Goal: Check status: Check status

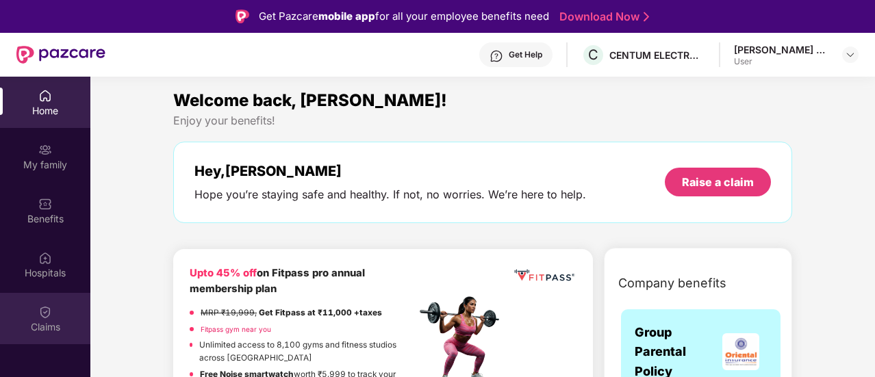
click at [49, 331] on div "Claims" at bounding box center [45, 328] width 90 height 14
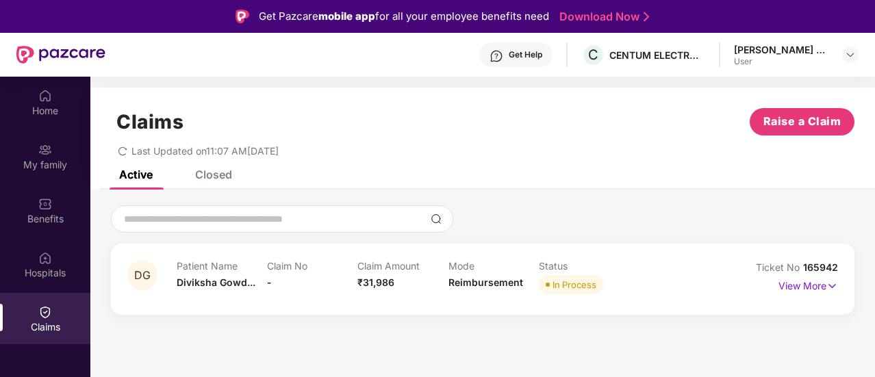
click at [770, 291] on div "View More" at bounding box center [793, 286] width 89 height 22
click at [788, 290] on p "View More" at bounding box center [809, 284] width 60 height 18
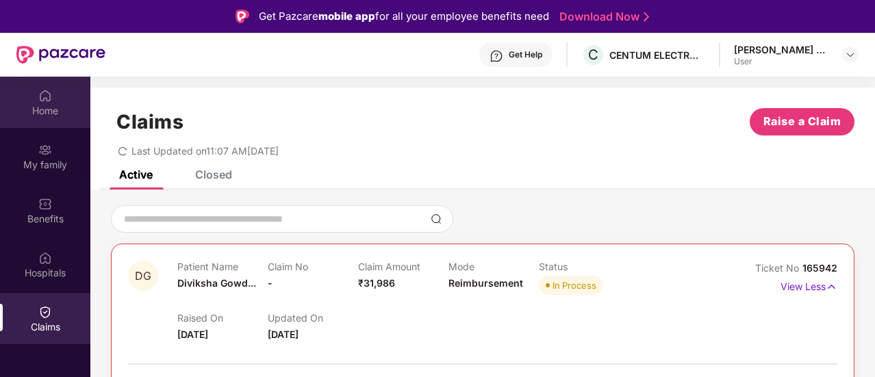
click at [46, 104] on div "Home" at bounding box center [45, 111] width 90 height 14
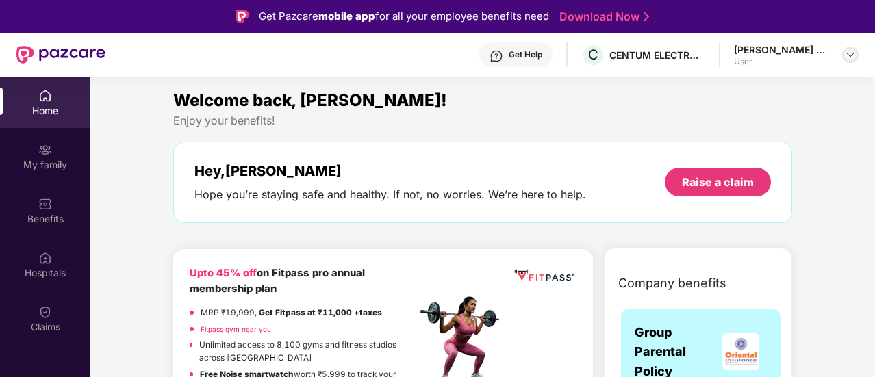
click at [851, 58] on img at bounding box center [850, 54] width 11 height 11
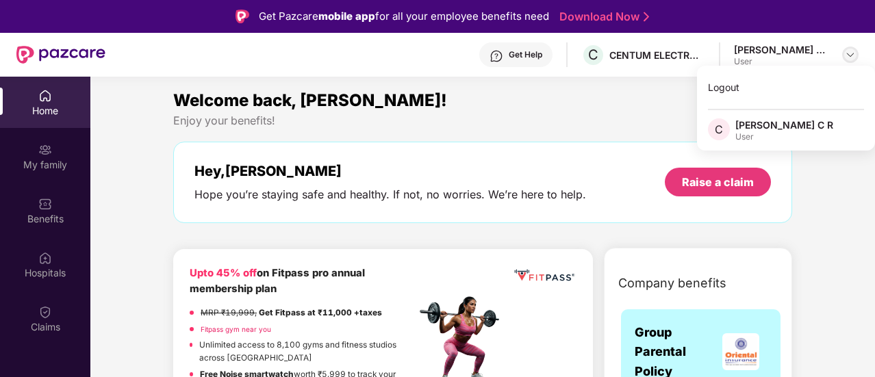
click at [853, 55] on img at bounding box center [850, 54] width 11 height 11
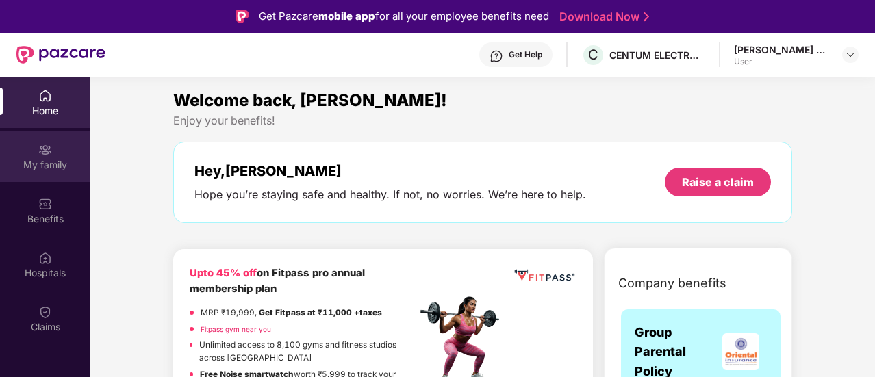
click at [54, 154] on div "My family" at bounding box center [45, 156] width 90 height 51
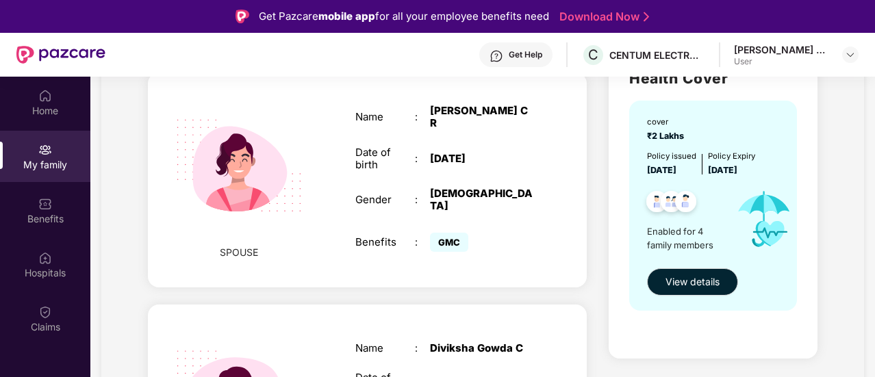
scroll to position [228, 0]
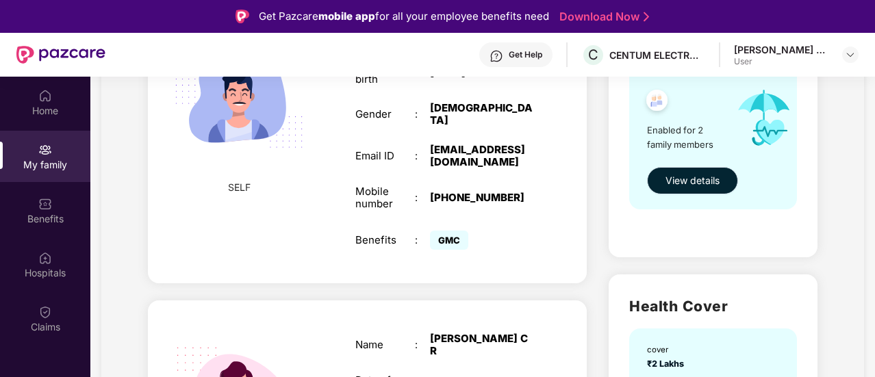
click at [688, 179] on span "View details" at bounding box center [693, 180] width 54 height 15
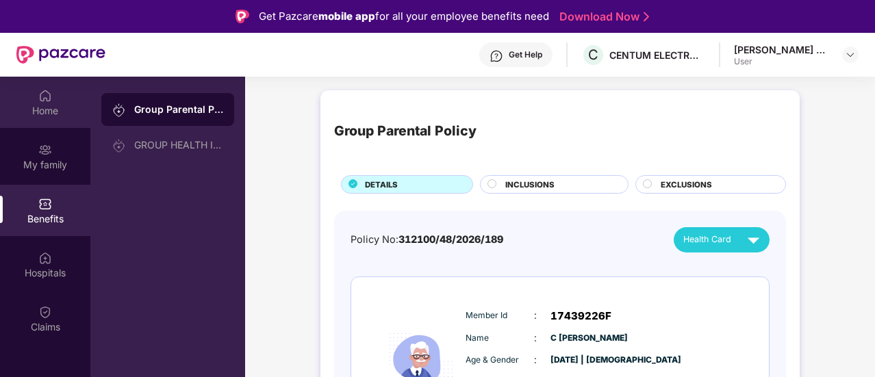
click at [62, 118] on div "Home" at bounding box center [45, 102] width 90 height 51
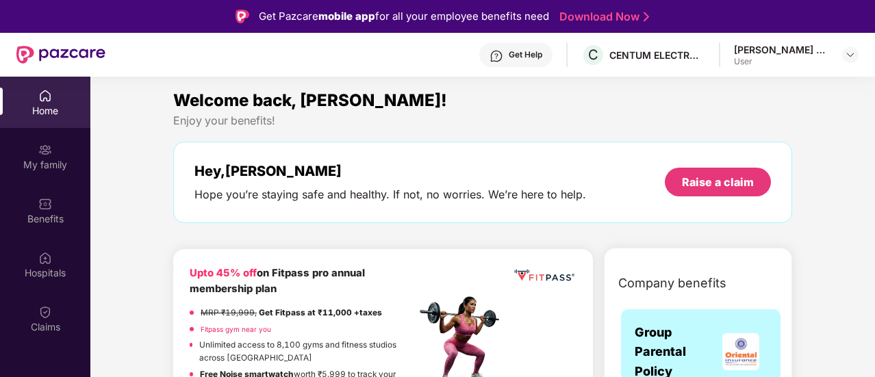
scroll to position [228, 0]
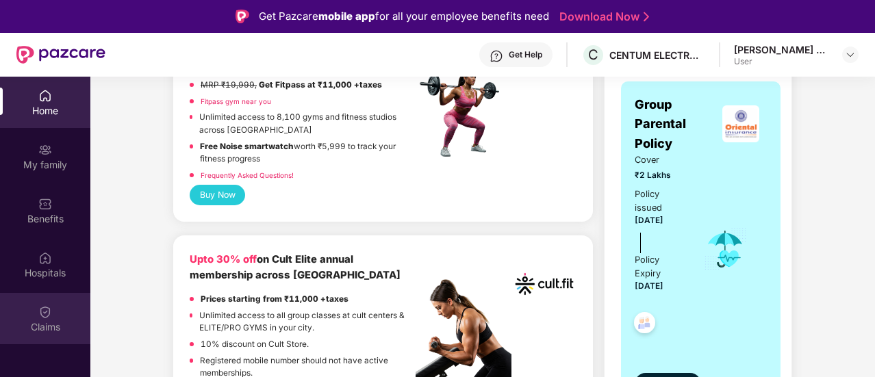
click at [58, 316] on div "Claims" at bounding box center [45, 318] width 90 height 51
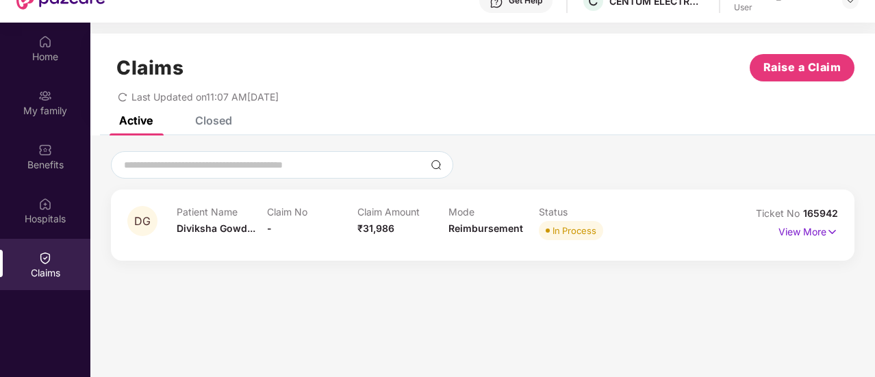
scroll to position [77, 0]
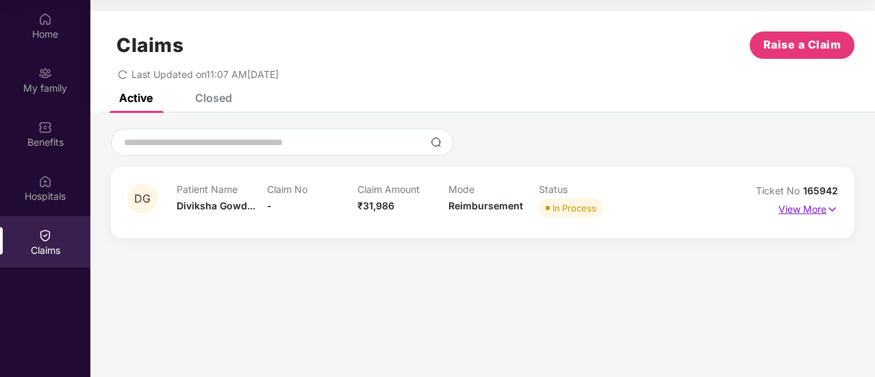
click at [823, 205] on p "View More" at bounding box center [809, 208] width 60 height 18
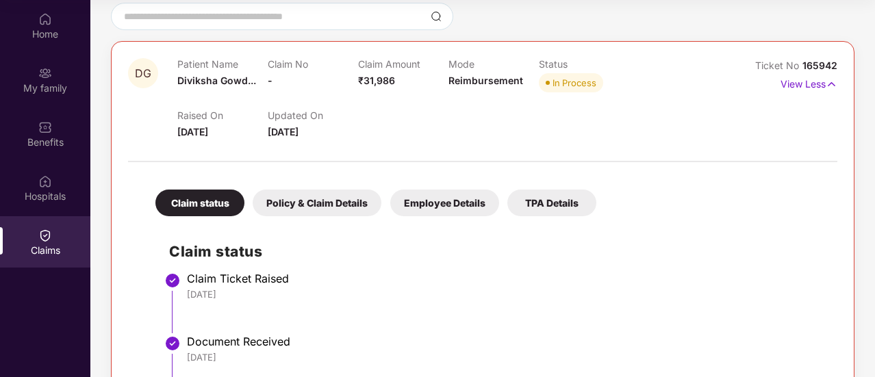
scroll to position [60, 0]
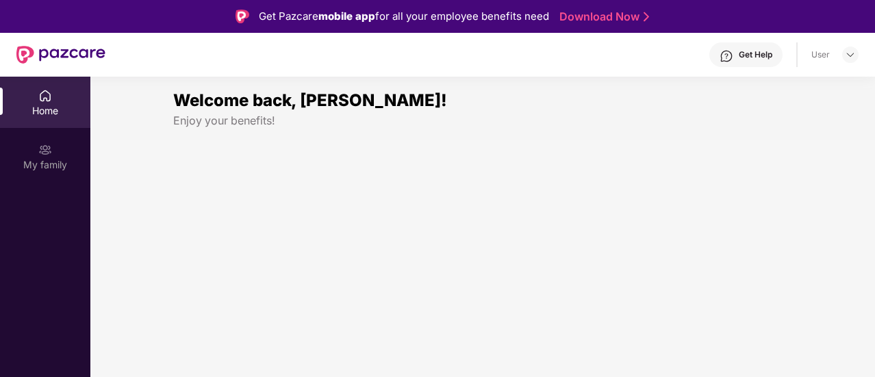
click at [434, 272] on section "Welcome back, [PERSON_NAME]! Enjoy your benefits!" at bounding box center [482, 265] width 785 height 377
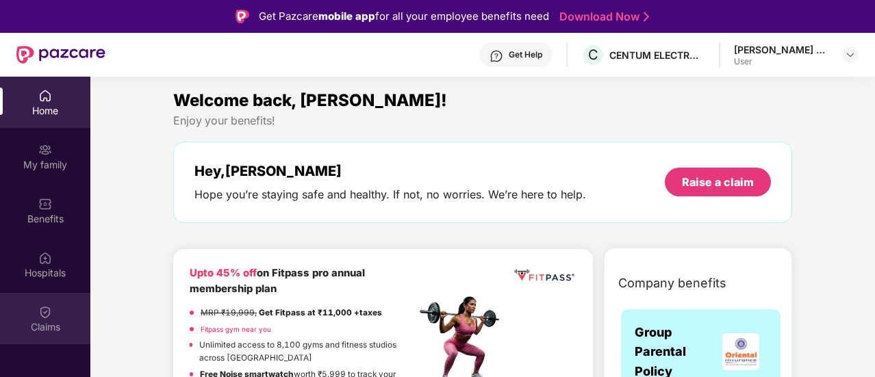
click at [49, 309] on img at bounding box center [45, 312] width 14 height 14
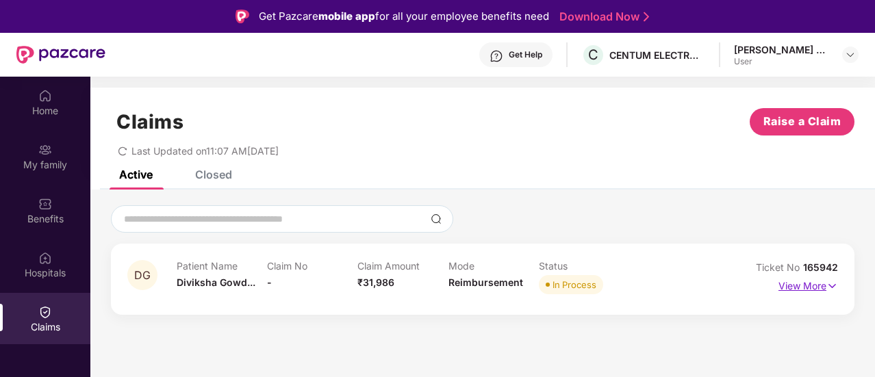
click at [816, 288] on p "View More" at bounding box center [809, 284] width 60 height 18
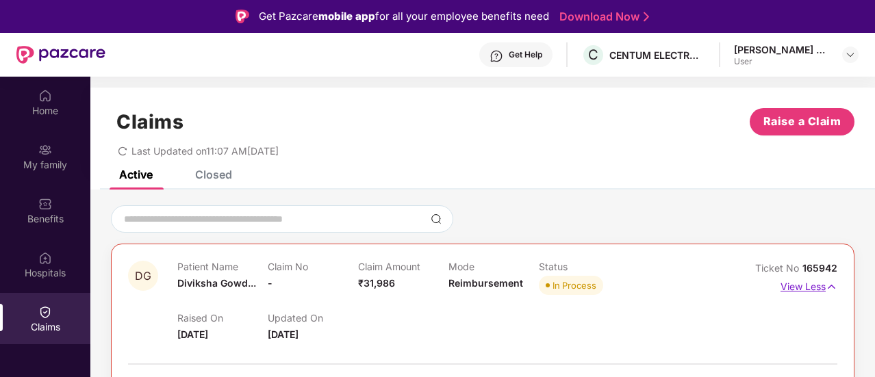
click at [784, 286] on p "View Less" at bounding box center [809, 285] width 57 height 18
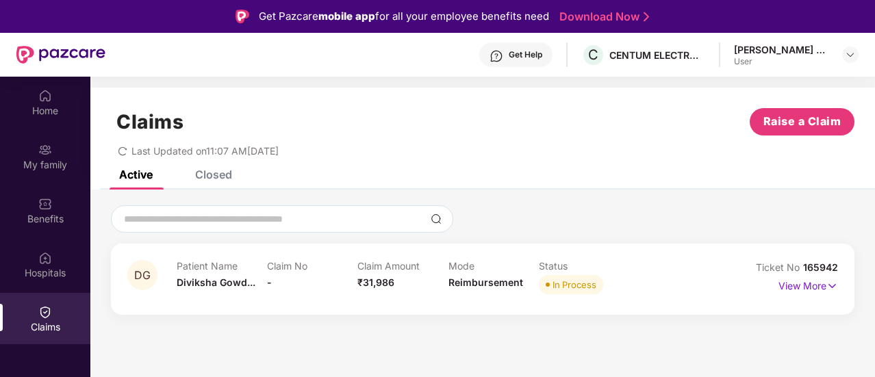
click at [601, 184] on div "Active Closed" at bounding box center [482, 180] width 785 height 19
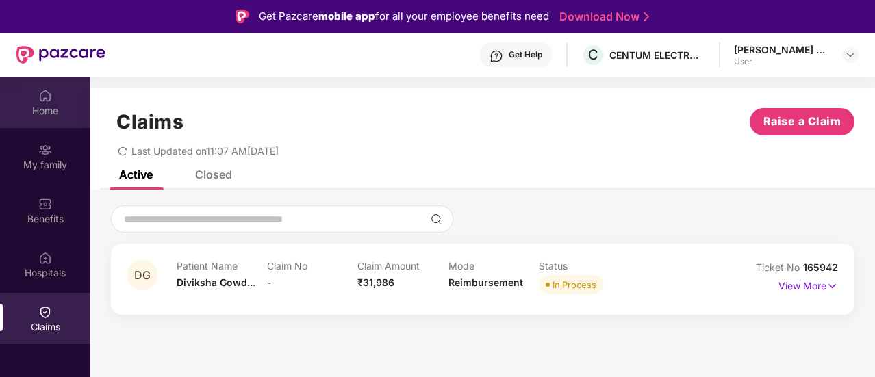
click at [23, 108] on div "Home" at bounding box center [45, 111] width 90 height 14
